Goal: Task Accomplishment & Management: Manage account settings

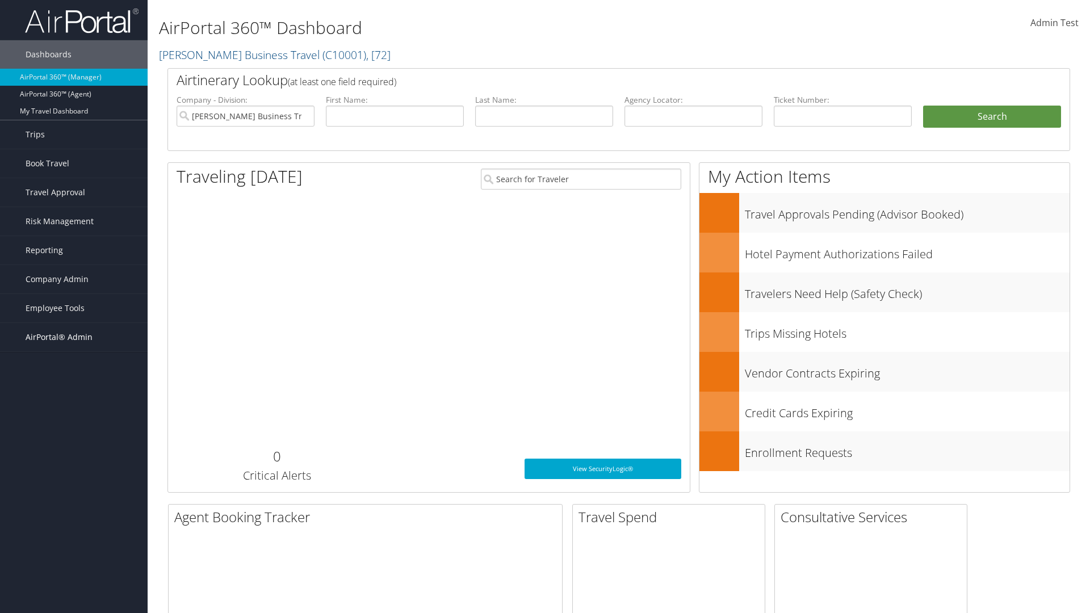
click at [74, 337] on span "AirPortal® Admin" at bounding box center [59, 337] width 67 height 28
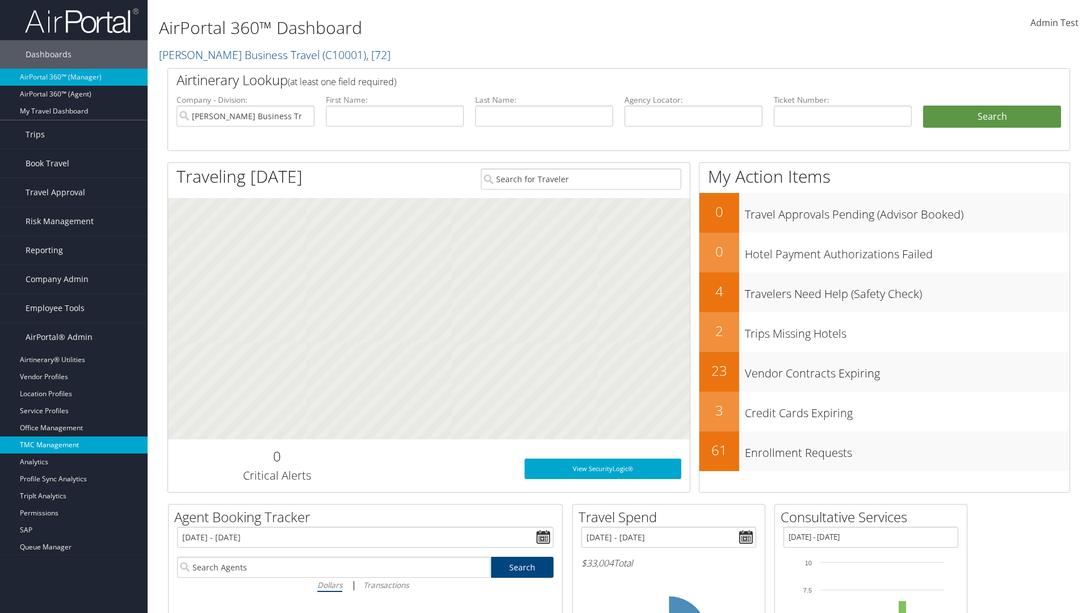
click at [74, 445] on link "TMC Management" at bounding box center [74, 445] width 148 height 17
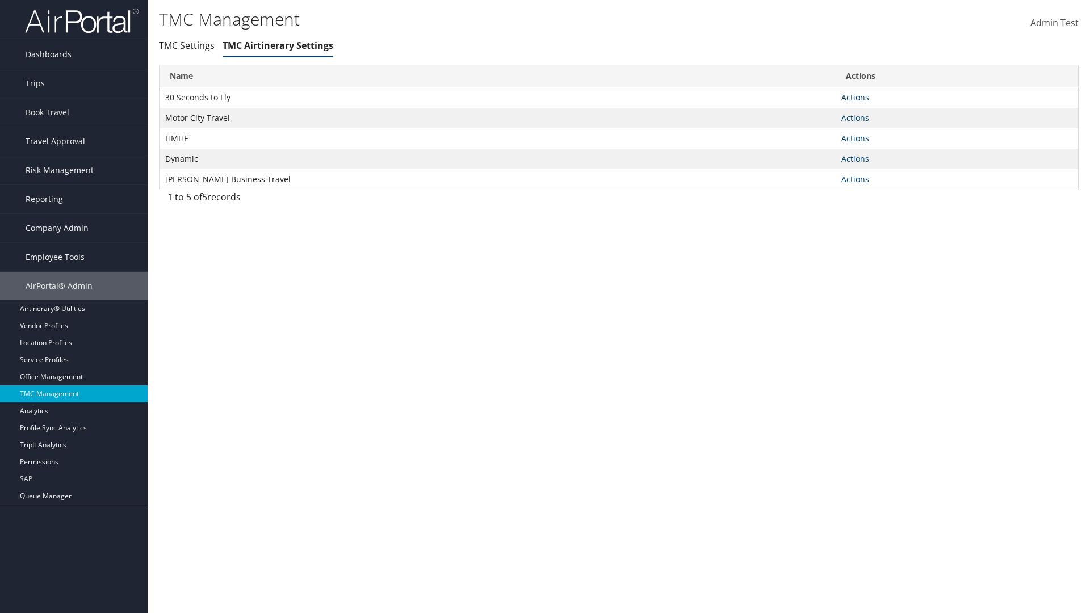
click at [855, 97] on link "Actions" at bounding box center [855, 97] width 28 height 11
click at [813, 133] on link "Manage General notes" at bounding box center [813, 133] width 104 height 19
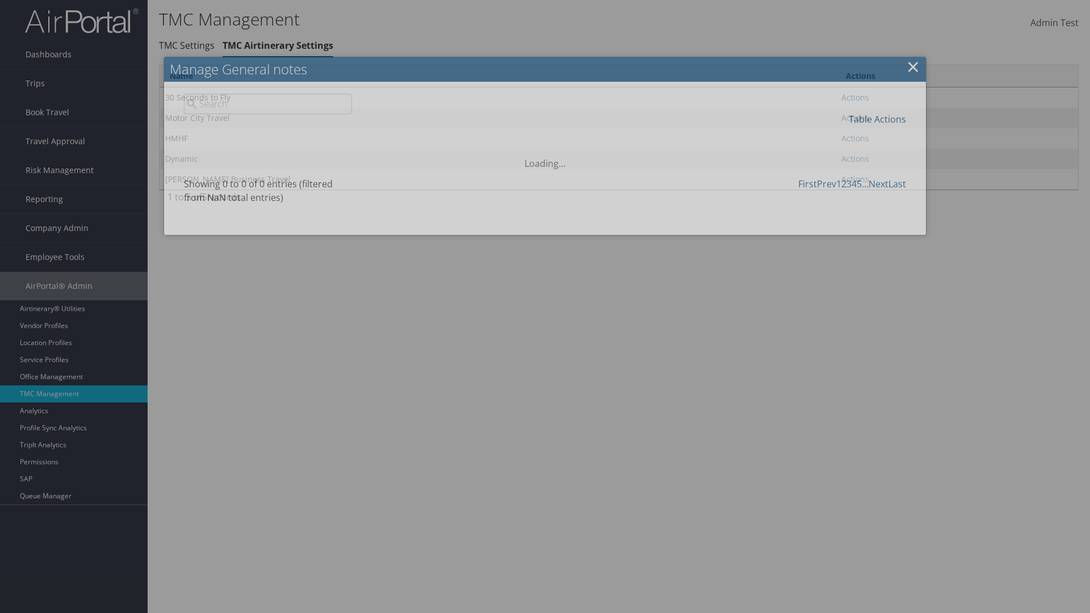
click at [877, 119] on link "Table Actions" at bounding box center [877, 119] width 57 height 12
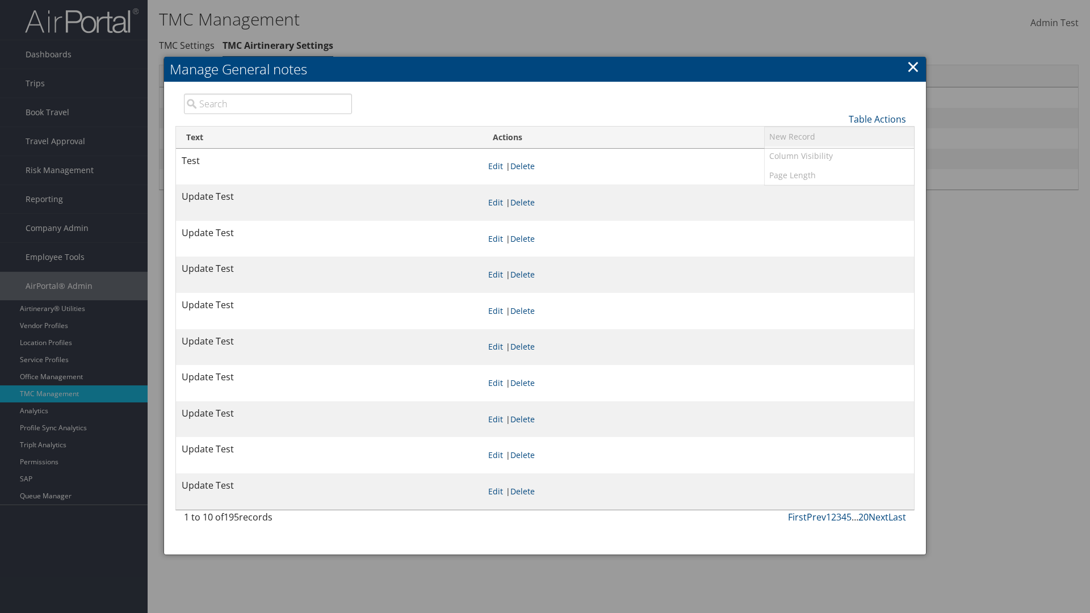
click at [839, 136] on link "New Record" at bounding box center [839, 136] width 149 height 19
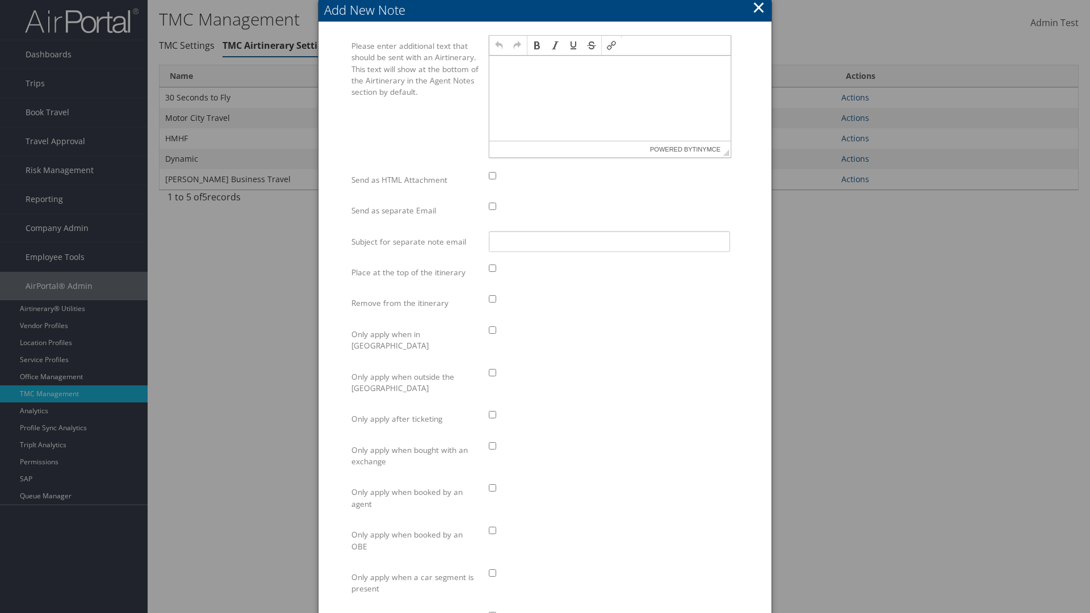
click at [610, 66] on p at bounding box center [610, 66] width 232 height 9
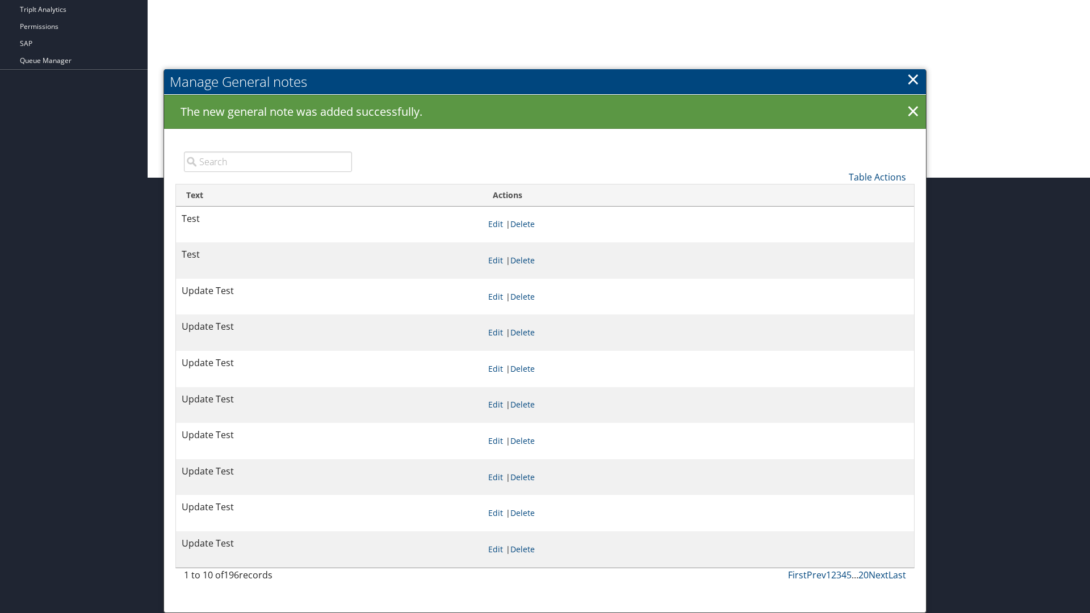
scroll to position [435, 0]
type input "Test"
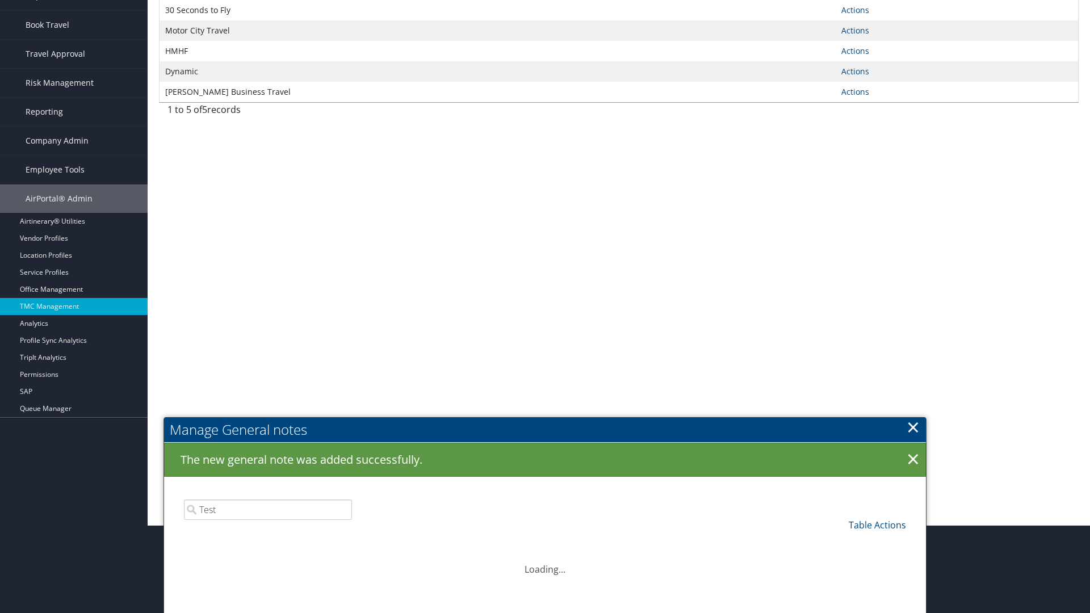
scroll to position [389, 0]
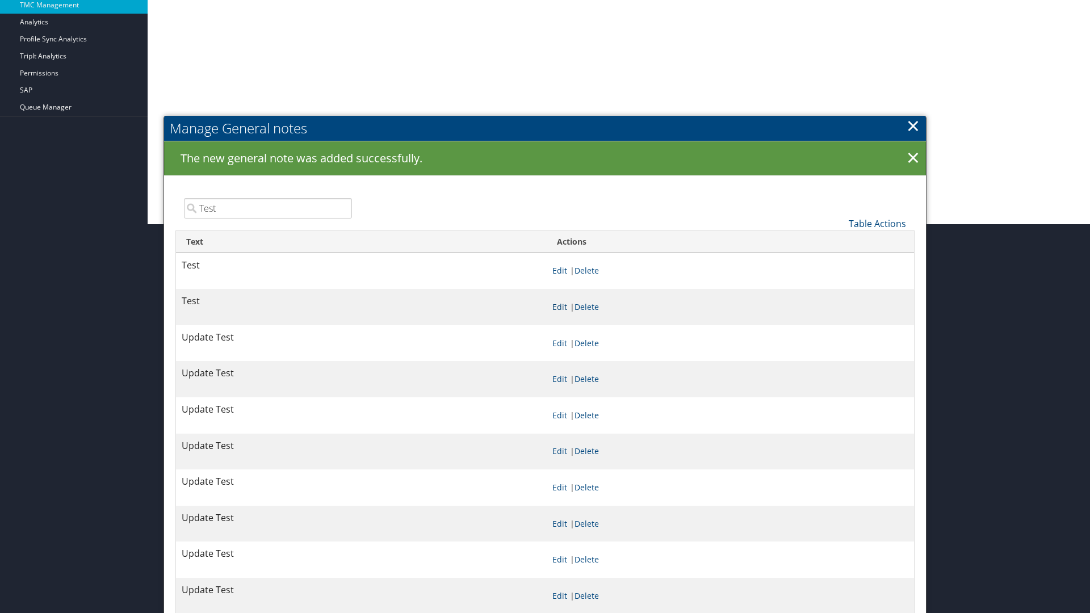
click at [559, 307] on link "Edit" at bounding box center [559, 306] width 15 height 11
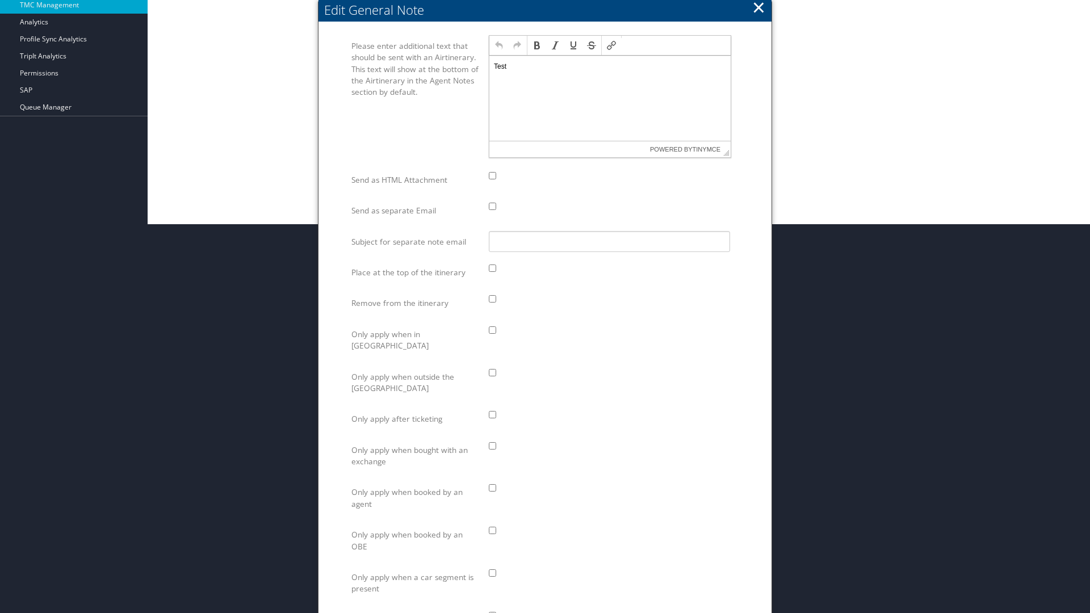
scroll to position [0, 0]
click at [610, 66] on p "Test" at bounding box center [610, 66] width 232 height 9
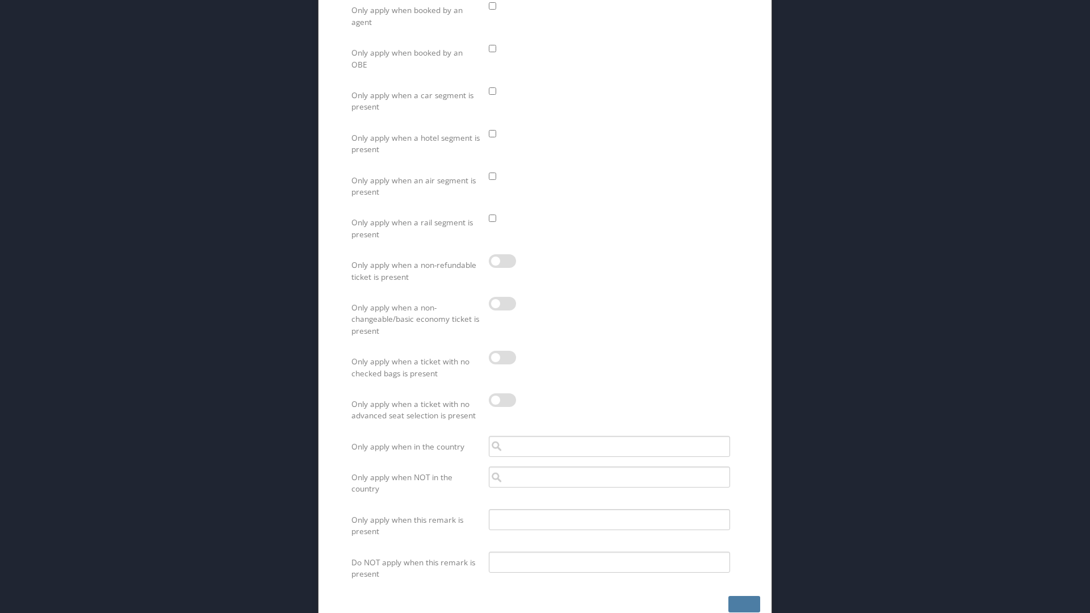
scroll to position [845, 0]
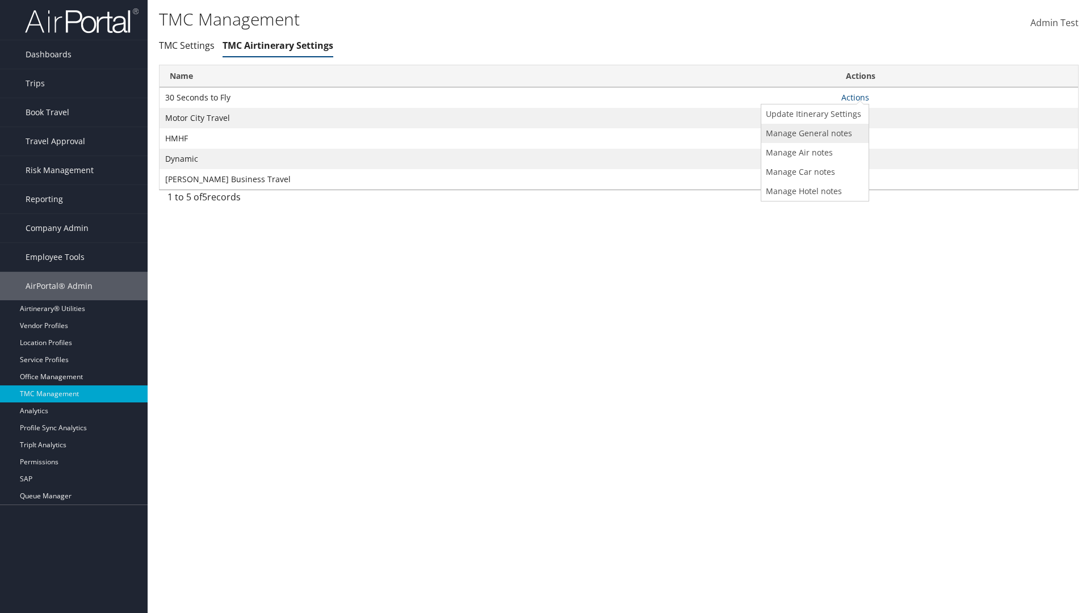
click at [813, 133] on link "Manage General notes" at bounding box center [813, 133] width 104 height 19
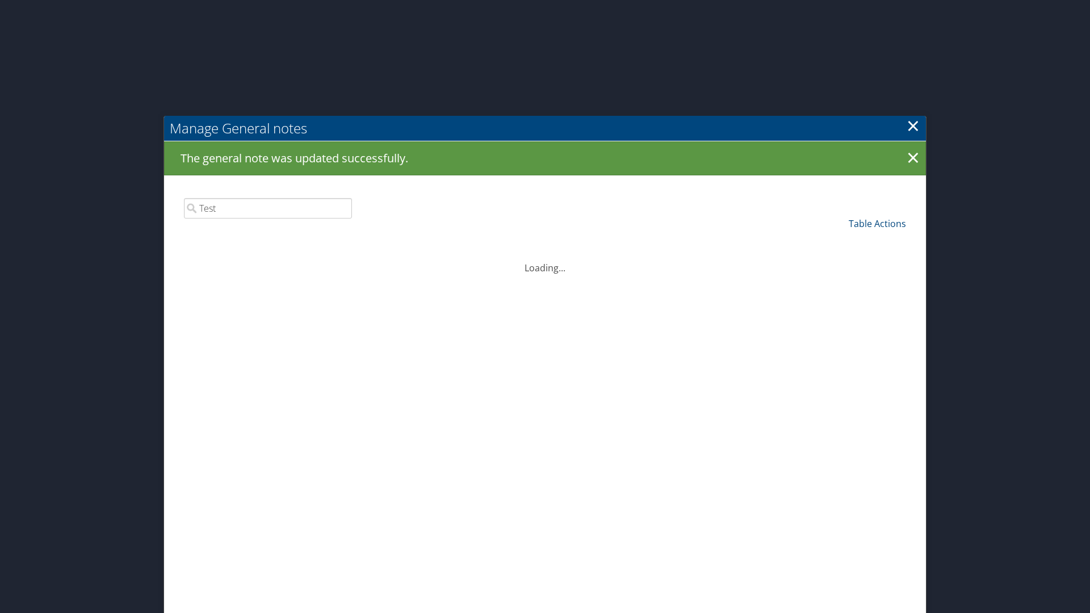
scroll to position [824, 0]
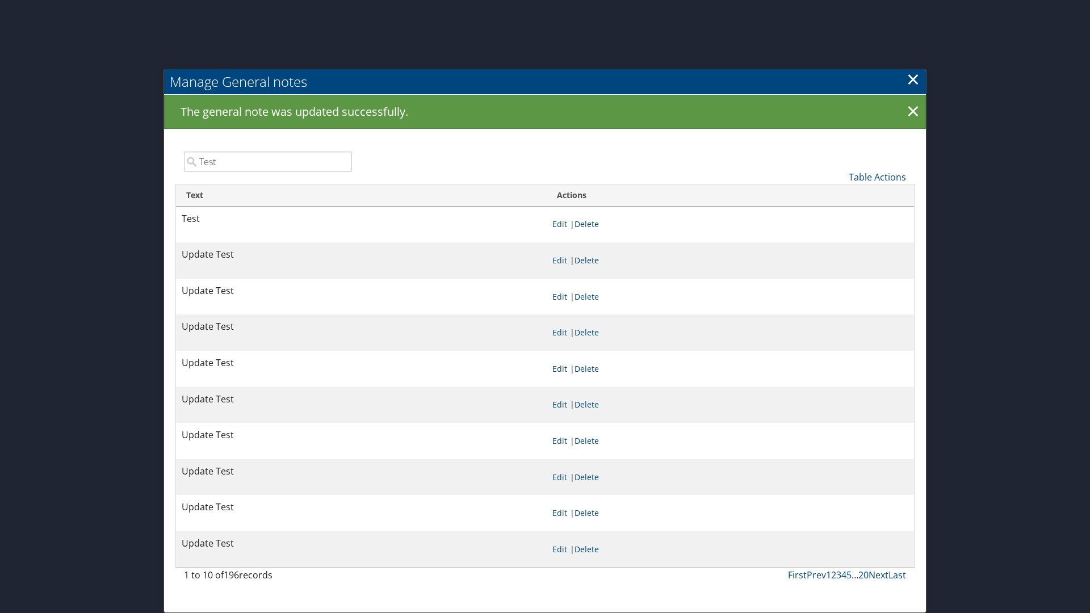
click at [589, 260] on link "Delete" at bounding box center [587, 260] width 24 height 11
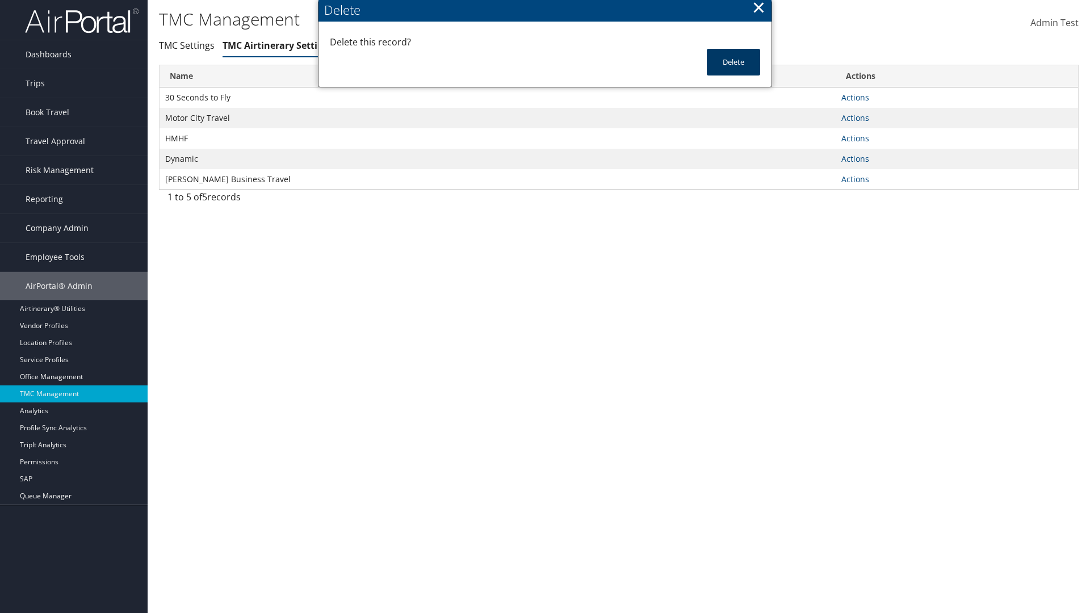
scroll to position [0, 0]
